Goal: Task Accomplishment & Management: Manage account settings

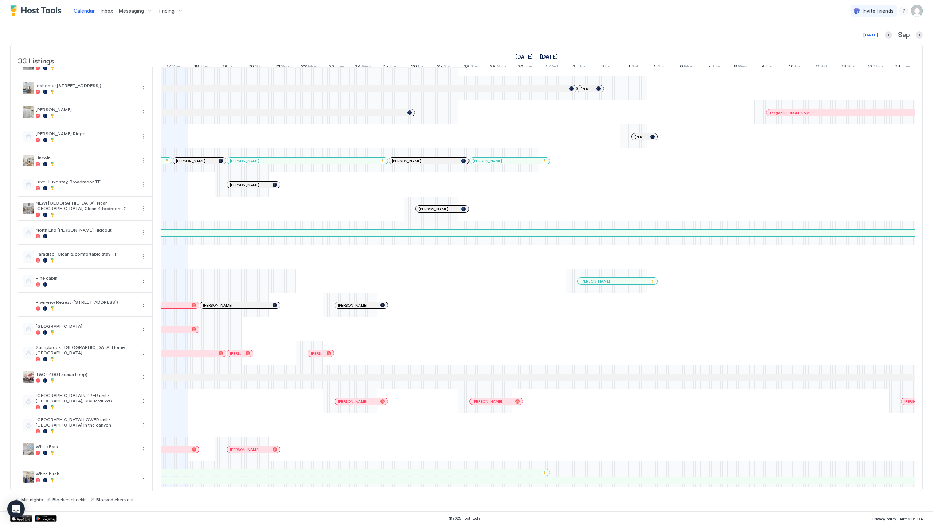
scroll to position [395, 0]
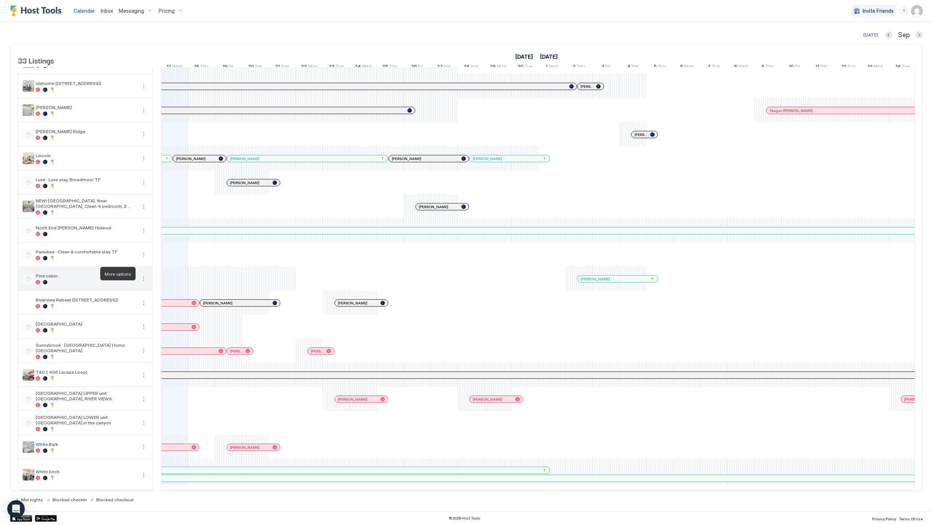
click at [143, 274] on button "More options" at bounding box center [143, 278] width 9 height 9
click at [135, 305] on span "Listing Settings" at bounding box center [131, 306] width 32 height 5
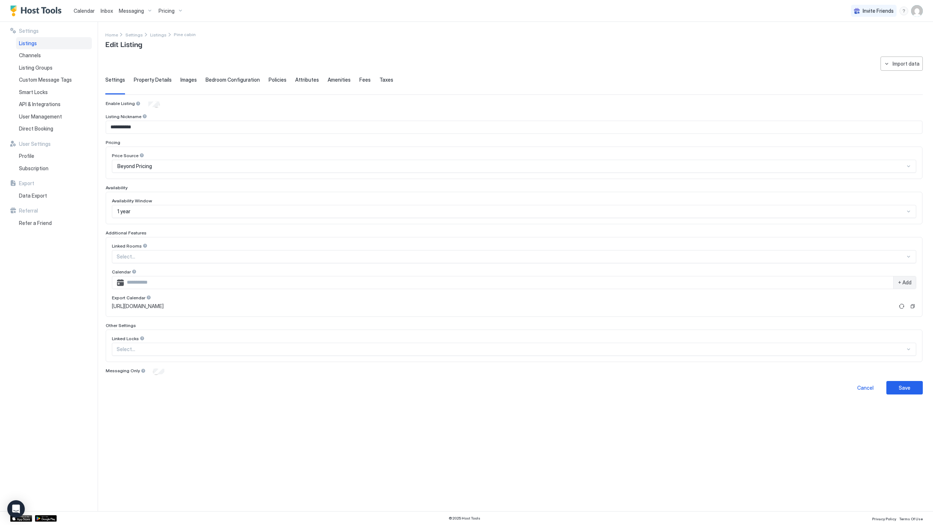
click at [156, 80] on span "Property Details" at bounding box center [153, 80] width 38 height 7
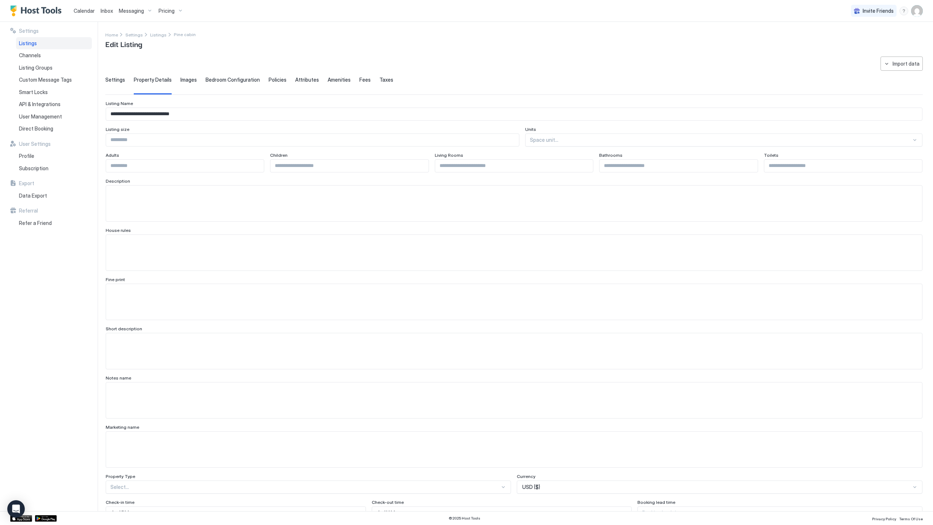
click at [193, 82] on span "Images" at bounding box center [188, 80] width 16 height 7
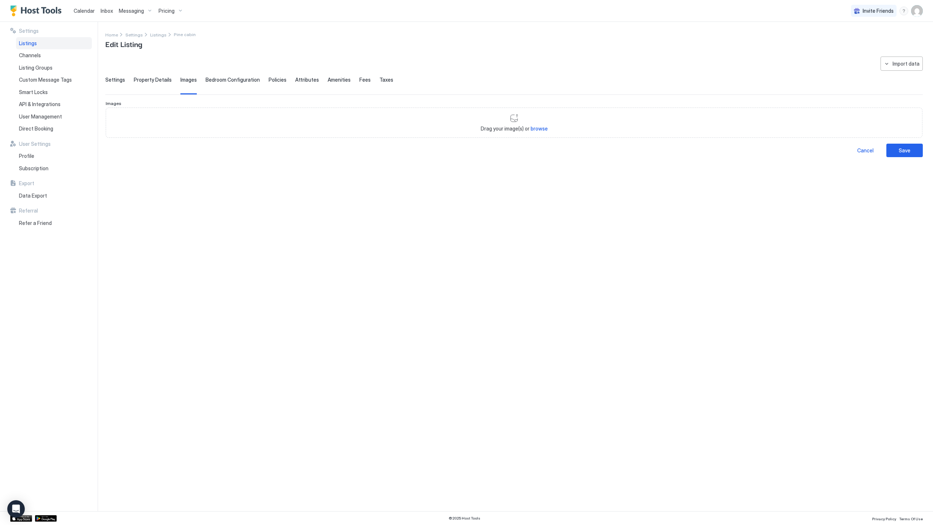
click at [230, 83] on div "Bedroom Configuration" at bounding box center [233, 86] width 54 height 18
click at [279, 71] on div "**********" at bounding box center [513, 102] width 817 height 93
click at [278, 77] on span "Policies" at bounding box center [278, 80] width 18 height 7
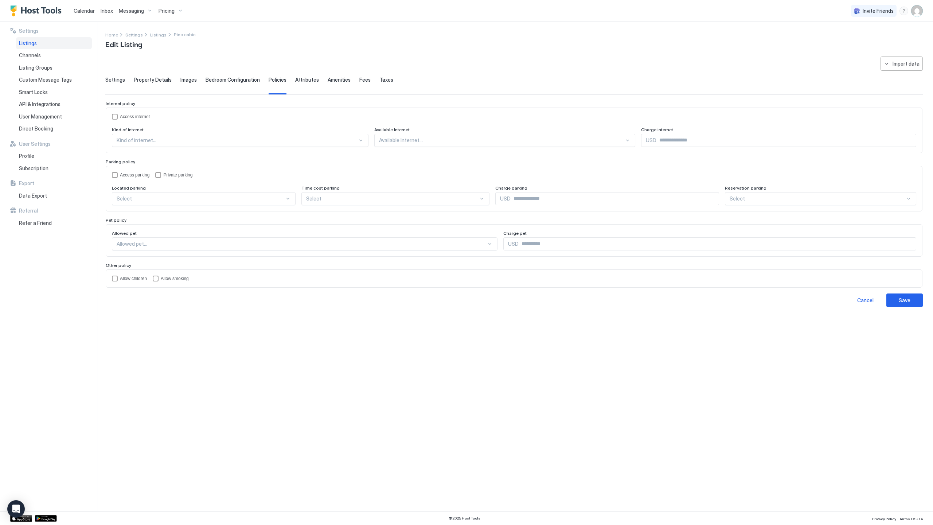
click at [295, 79] on span "Attributes" at bounding box center [307, 80] width 24 height 7
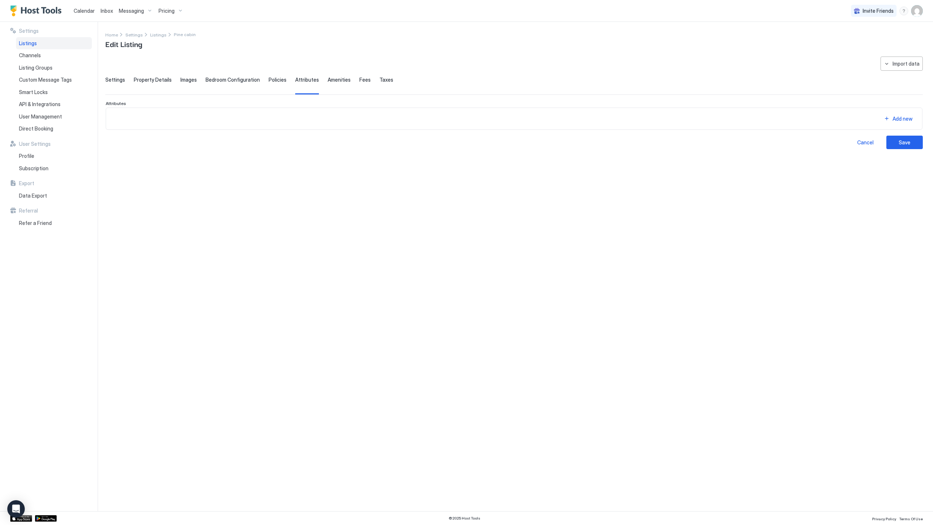
click at [328, 78] on span "Amenities" at bounding box center [339, 80] width 23 height 7
click at [361, 84] on div "Fees" at bounding box center [364, 86] width 11 height 18
click at [380, 81] on span "Taxes" at bounding box center [386, 80] width 14 height 7
click at [120, 79] on span "Settings" at bounding box center [115, 80] width 20 height 7
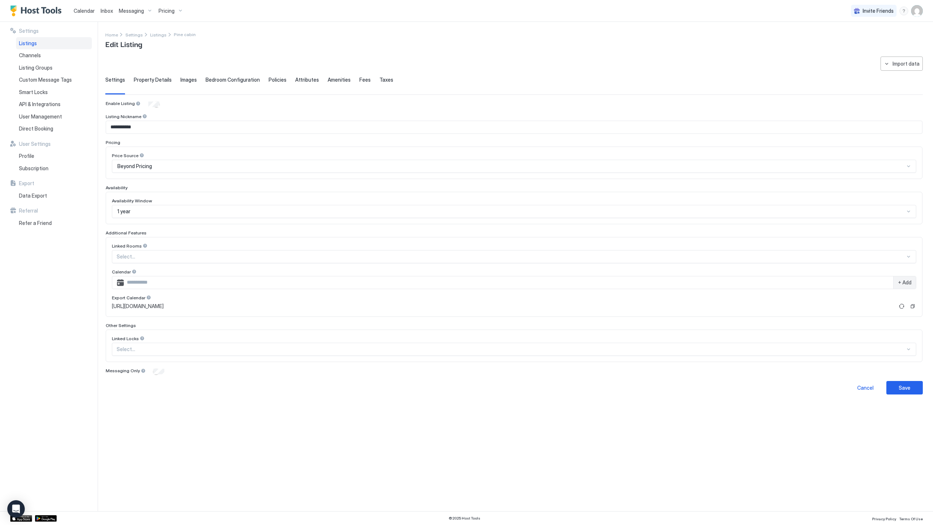
click at [51, 45] on div "Listings" at bounding box center [54, 43] width 76 height 12
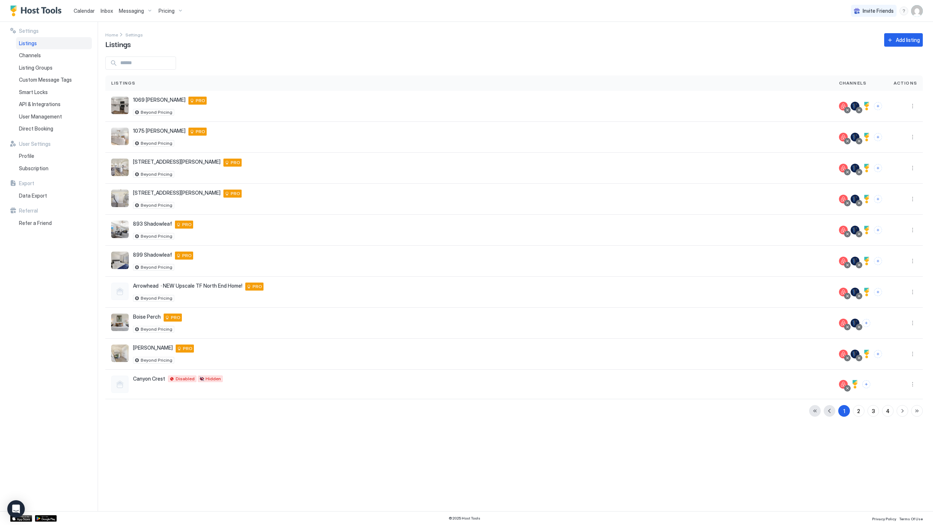
click at [162, 78] on div "Listings" at bounding box center [469, 82] width 728 height 15
click at [914, 385] on button "More options" at bounding box center [912, 384] width 9 height 9
click at [901, 421] on div "Listing Settings" at bounding box center [894, 418] width 50 height 12
